Goal: Task Accomplishment & Management: Manage account settings

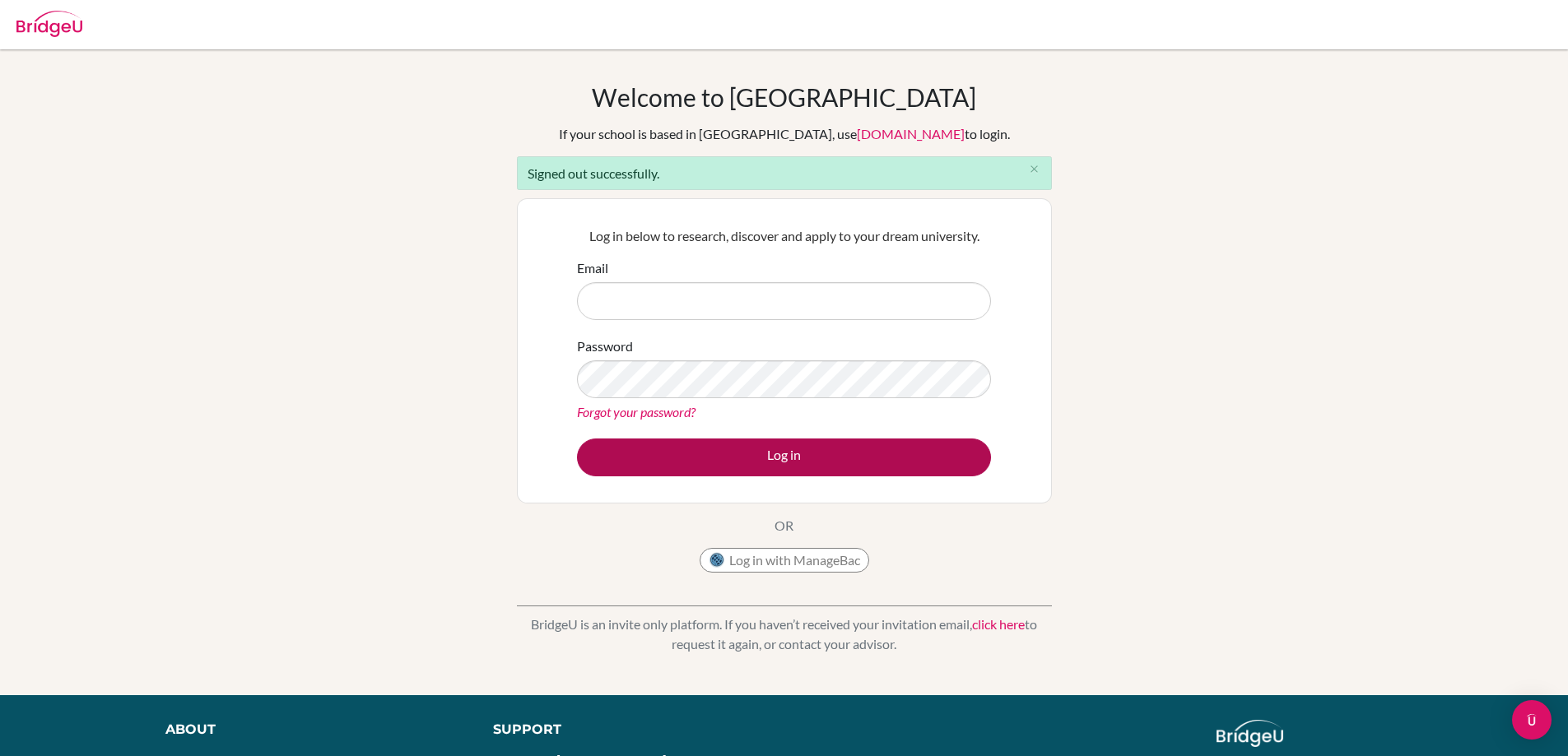
type input "rparker@danubeschool.com"
click at [745, 443] on button "Log in" at bounding box center [784, 457] width 414 height 38
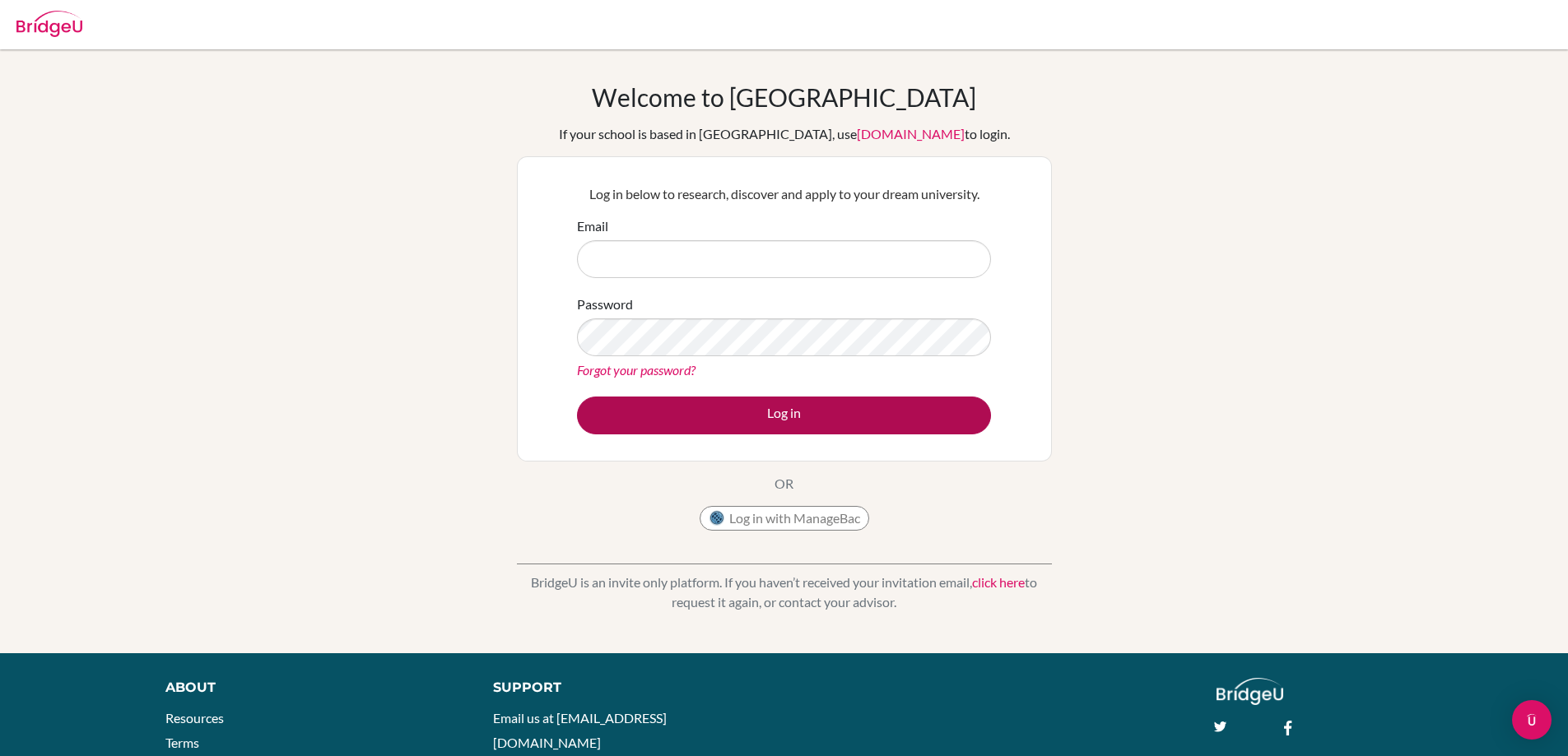
type input "[EMAIL_ADDRESS][DOMAIN_NAME]"
click at [745, 406] on button "Log in" at bounding box center [784, 415] width 414 height 38
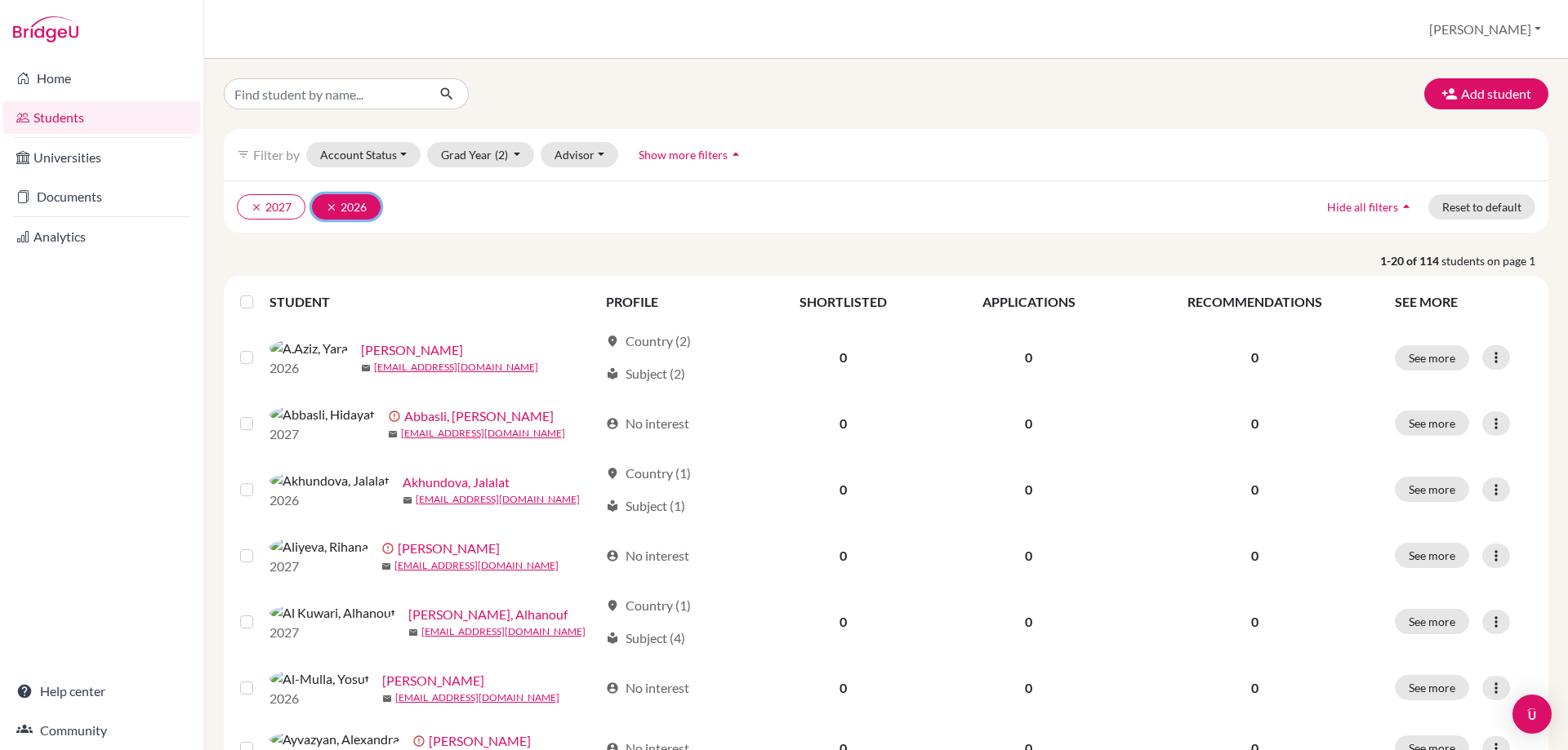
click at [325, 203] on button "clear 2026" at bounding box center [346, 207] width 68 height 25
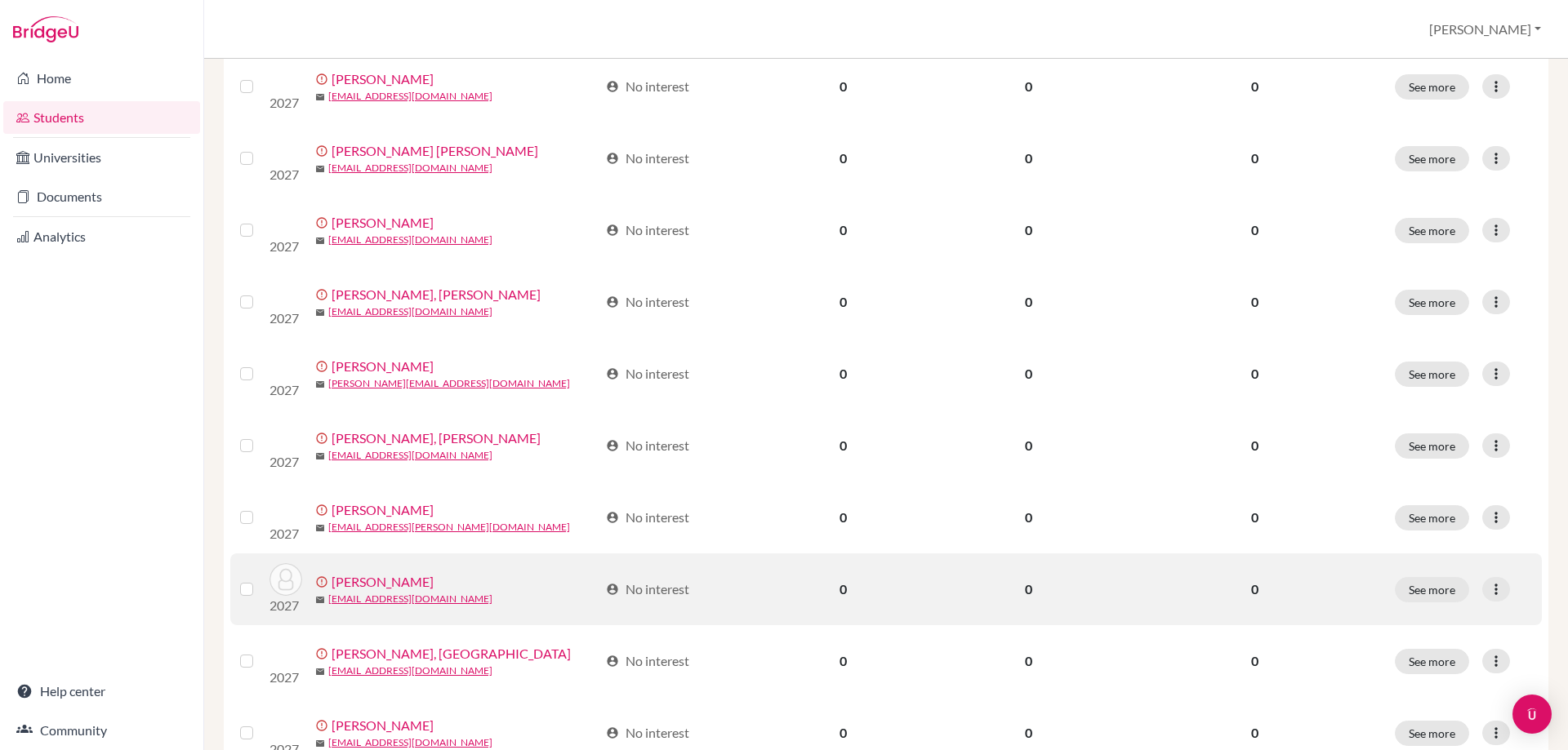
scroll to position [546, 0]
